Goal: Task Accomplishment & Management: Manage account settings

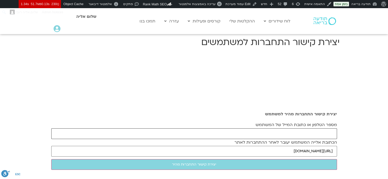
click at [328, 135] on input "מספר הטלפון או כתובת המייל של המשתמש" at bounding box center [193, 133] width 285 height 11
paste input "[EMAIL_ADDRESS][DOMAIN_NAME]"
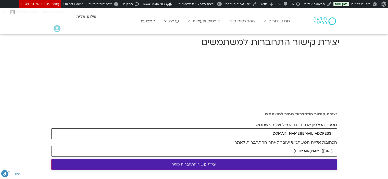
type input "[EMAIL_ADDRESS][DOMAIN_NAME]"
click at [322, 161] on input "יצירת קישור התחברות מהיר" at bounding box center [193, 164] width 285 height 11
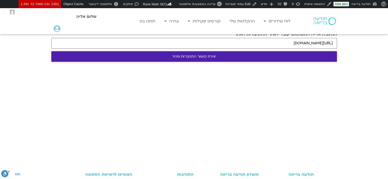
scroll to position [127, 0]
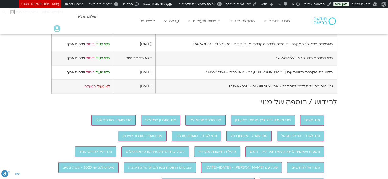
scroll to position [331, 0]
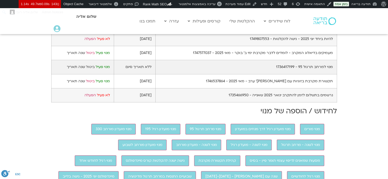
click at [88, 69] on link "ביטול" at bounding box center [90, 66] width 9 height 5
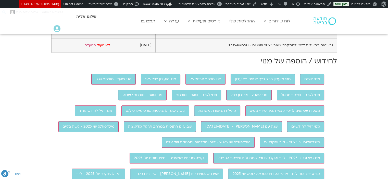
scroll to position [382, 0]
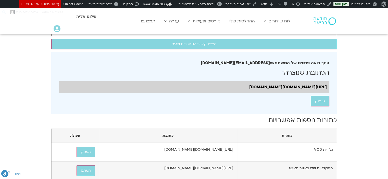
scroll to position [76, 0]
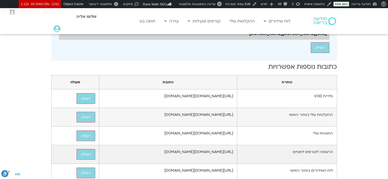
scroll to position [25, 0]
